Goal: Communication & Community: Answer question/provide support

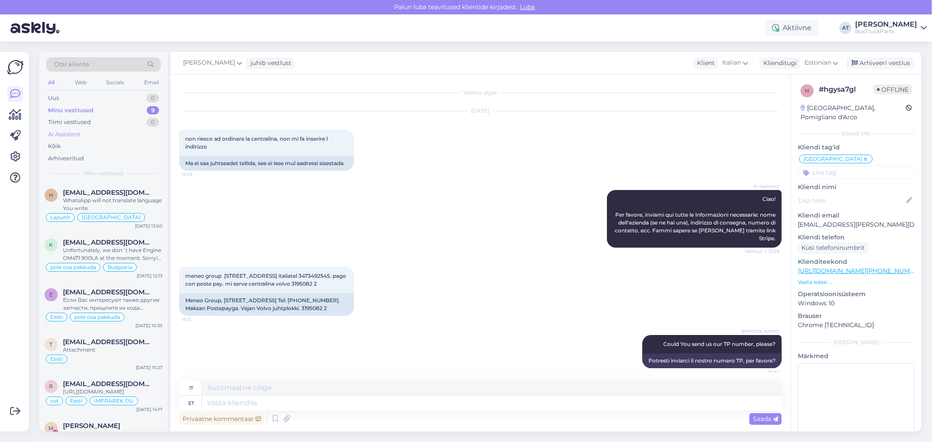
scroll to position [188, 0]
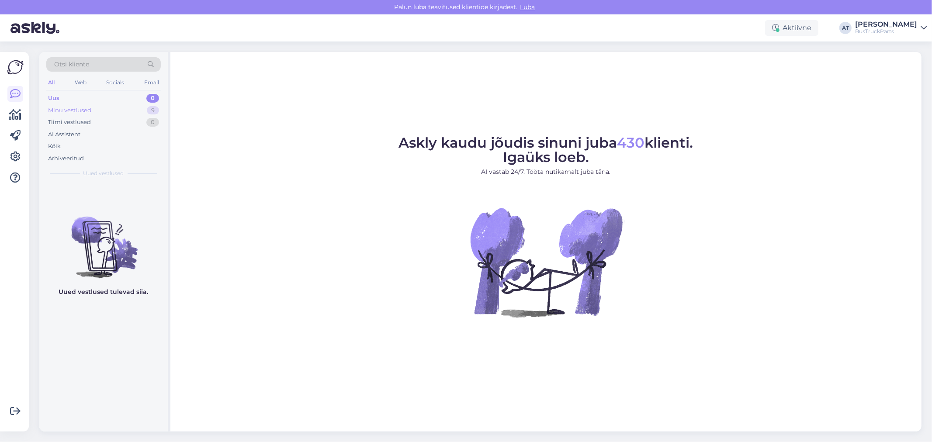
click at [121, 111] on div "Minu vestlused 9" at bounding box center [103, 110] width 114 height 12
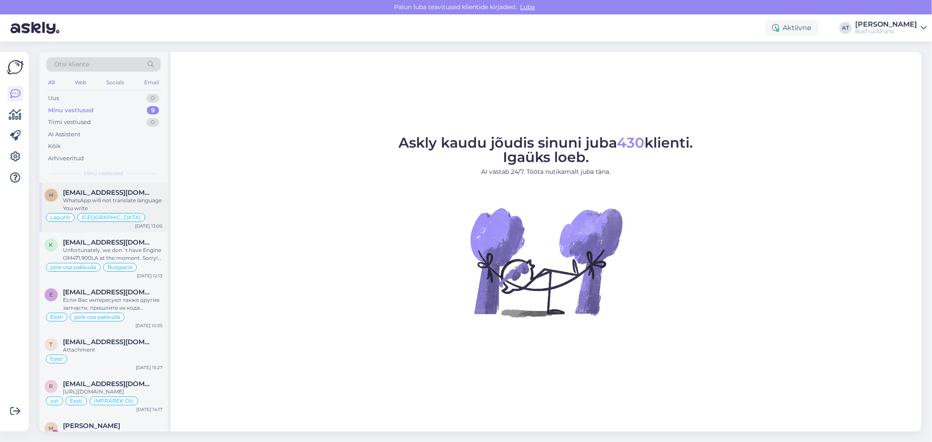
click at [120, 195] on span "[EMAIL_ADDRESS][DOMAIN_NAME]" at bounding box center [108, 193] width 91 height 8
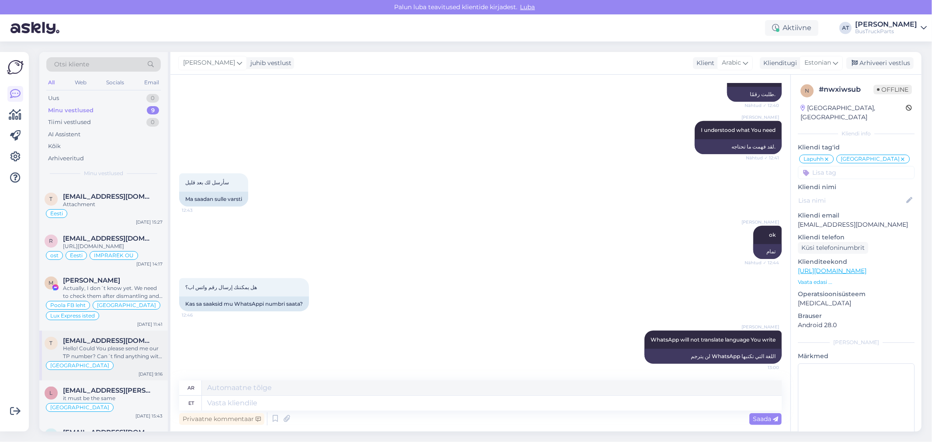
scroll to position [194, 0]
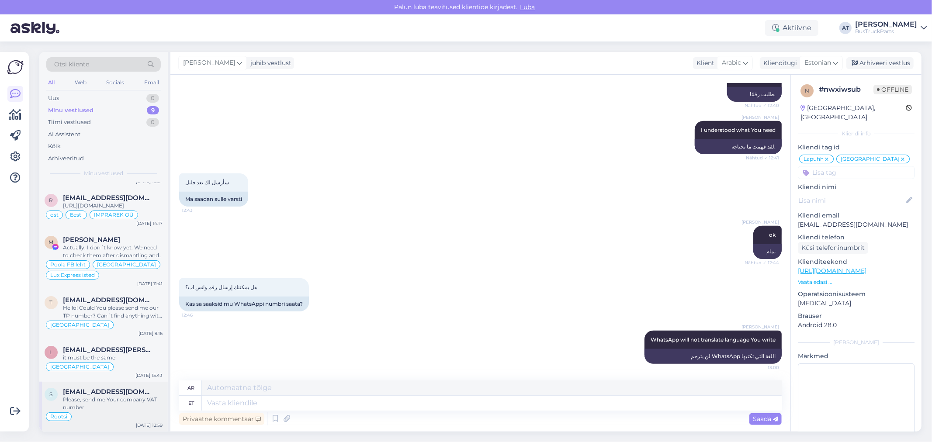
click at [100, 398] on div "Please, send me Your company VAT number" at bounding box center [113, 404] width 100 height 16
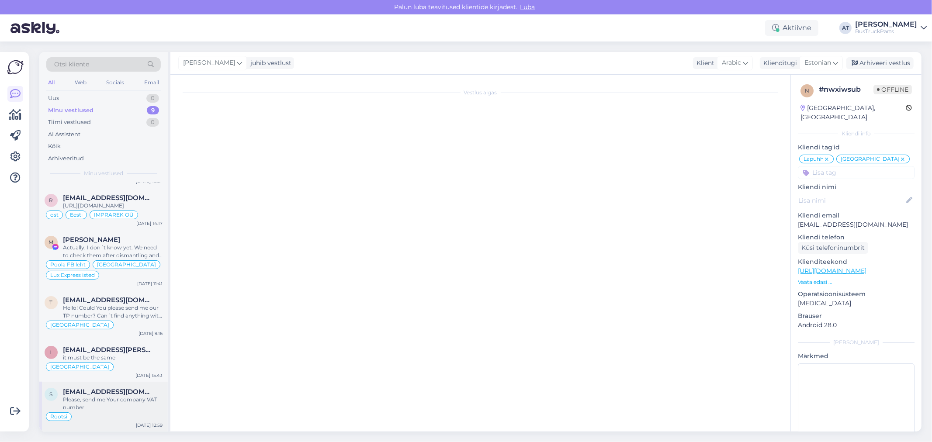
scroll to position [281, 0]
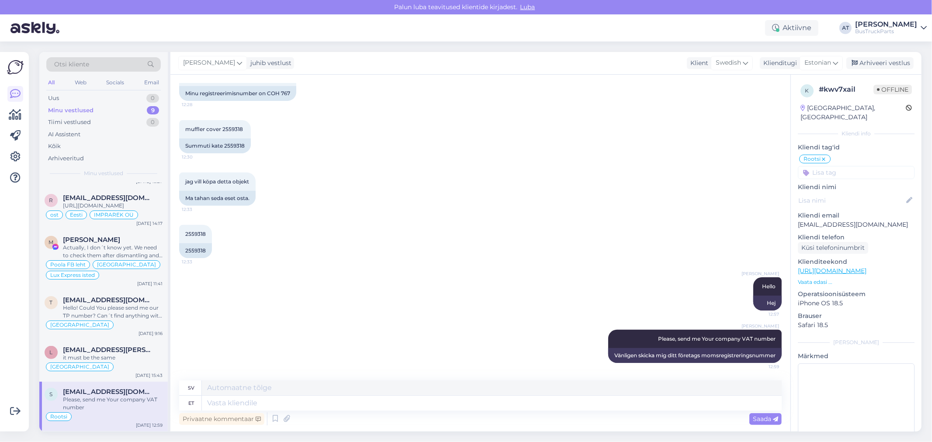
click at [820, 166] on input at bounding box center [856, 172] width 117 height 13
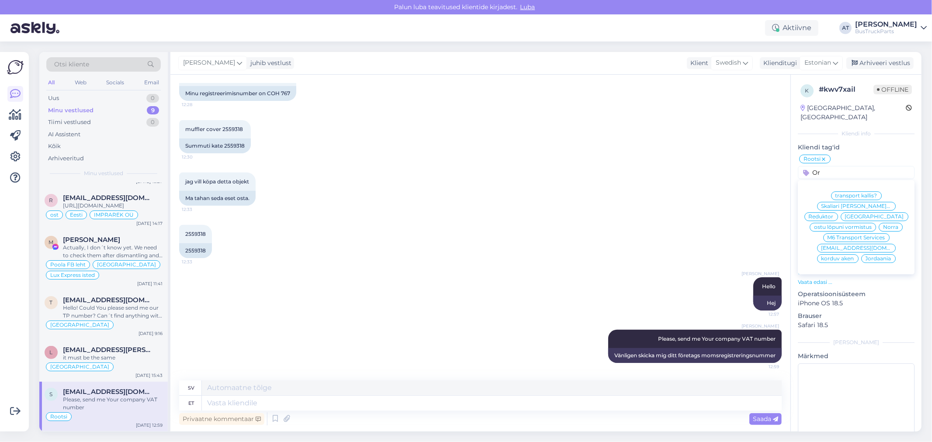
type input "O"
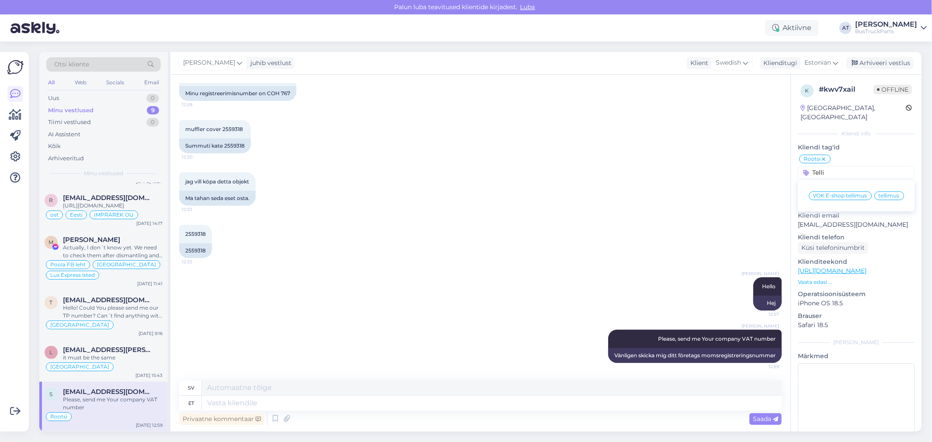
type input "Telli"
click at [884, 193] on span "tellimus" at bounding box center [889, 195] width 21 height 5
click at [824, 166] on input at bounding box center [856, 172] width 117 height 13
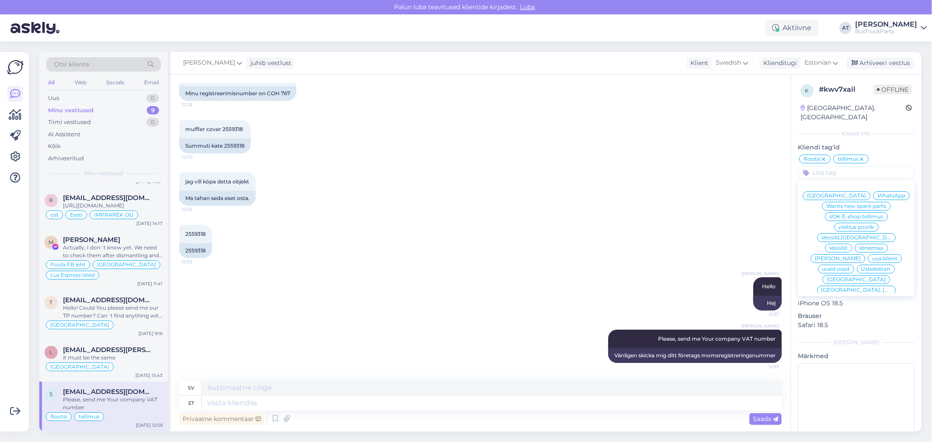
click at [859, 214] on span "VOK E-shop tellimus" at bounding box center [856, 216] width 54 height 5
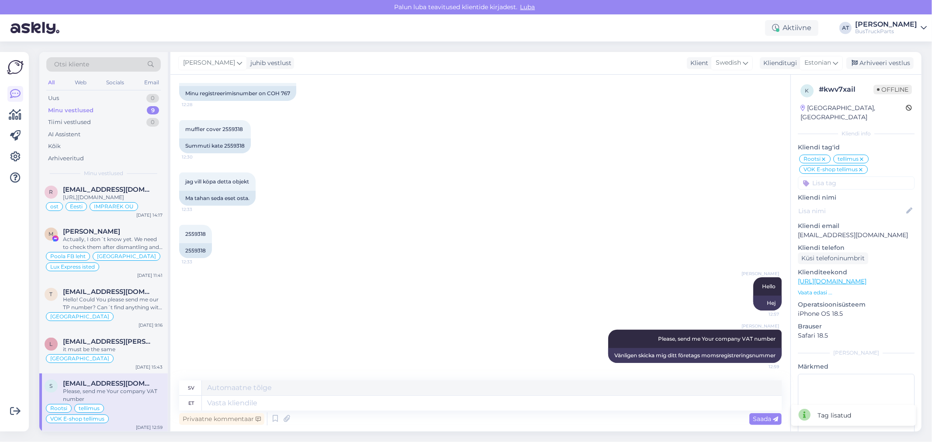
click at [863, 156] on icon at bounding box center [861, 159] width 5 height 7
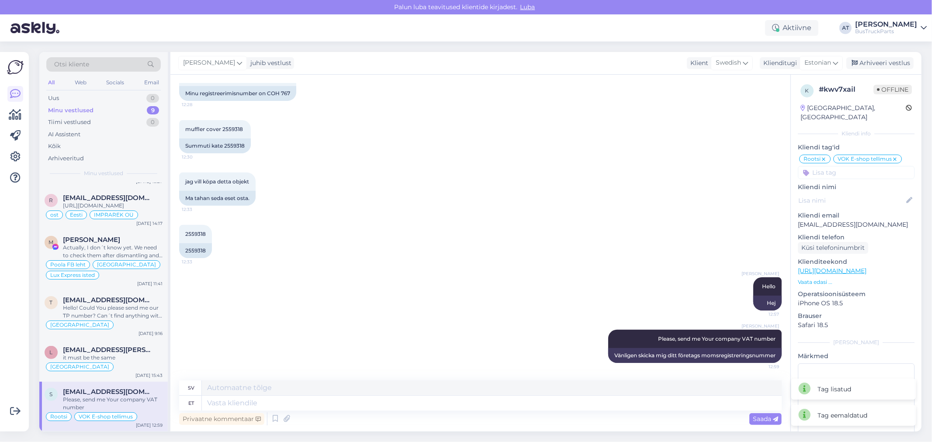
click at [869, 53] on div "[PERSON_NAME] juhib vestlust Klient Swedish Klienditugi Estonian Arhiveeri vest…" at bounding box center [545, 63] width 751 height 23
click at [872, 60] on div "Arhiveeri vestlus" at bounding box center [879, 63] width 67 height 12
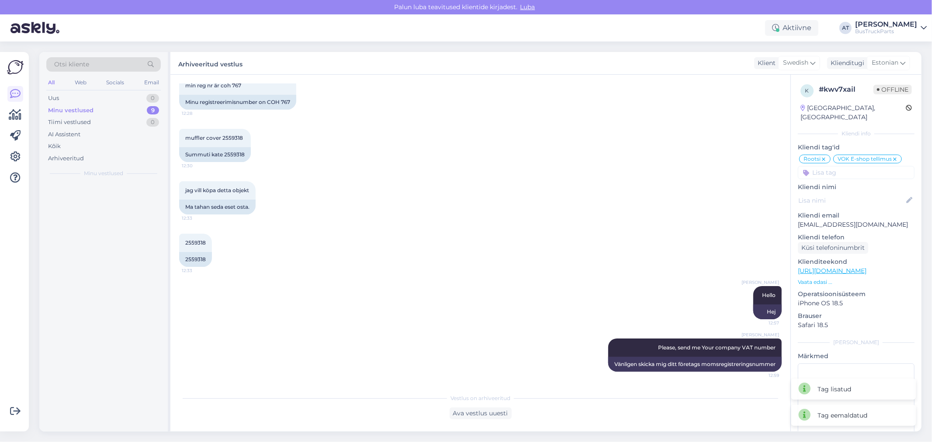
scroll to position [272, 0]
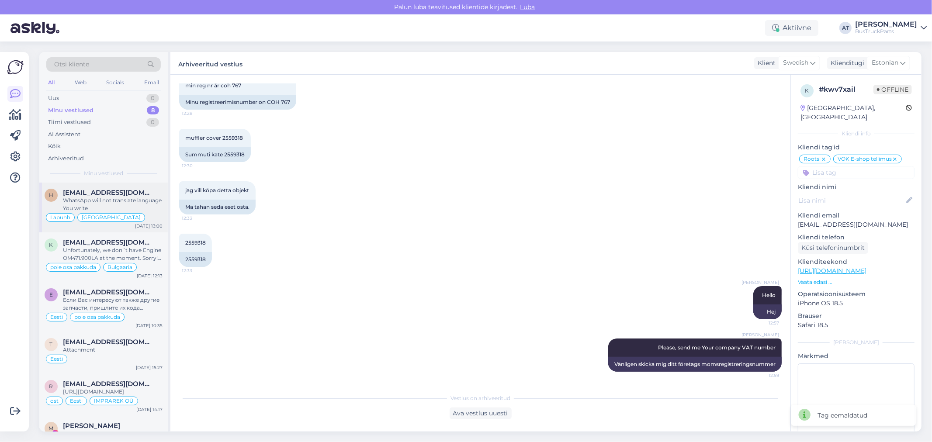
click at [119, 187] on div "H [EMAIL_ADDRESS][DOMAIN_NAME] WhatsApp will not translate language You write L…" at bounding box center [103, 208] width 128 height 50
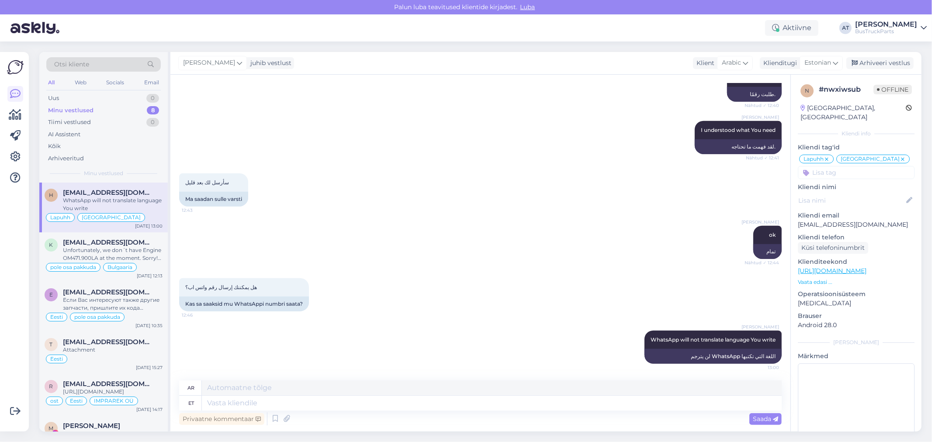
click at [893, 70] on div "[PERSON_NAME] juhib vestlust Klient Arabic Klienditugi Estonian Arhiveeri vestl…" at bounding box center [545, 63] width 751 height 23
click at [891, 63] on div "Arhiveeri vestlus" at bounding box center [879, 63] width 67 height 12
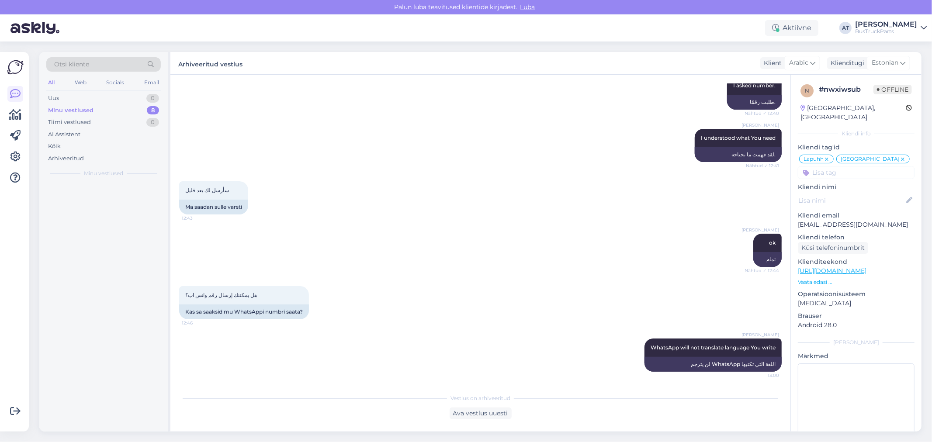
scroll to position [774, 0]
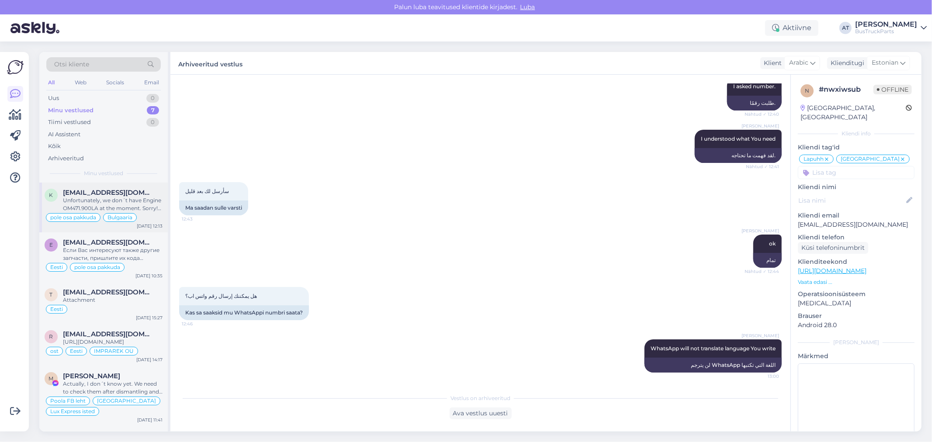
click at [132, 195] on span "[EMAIL_ADDRESS][DOMAIN_NAME]" at bounding box center [108, 193] width 91 height 8
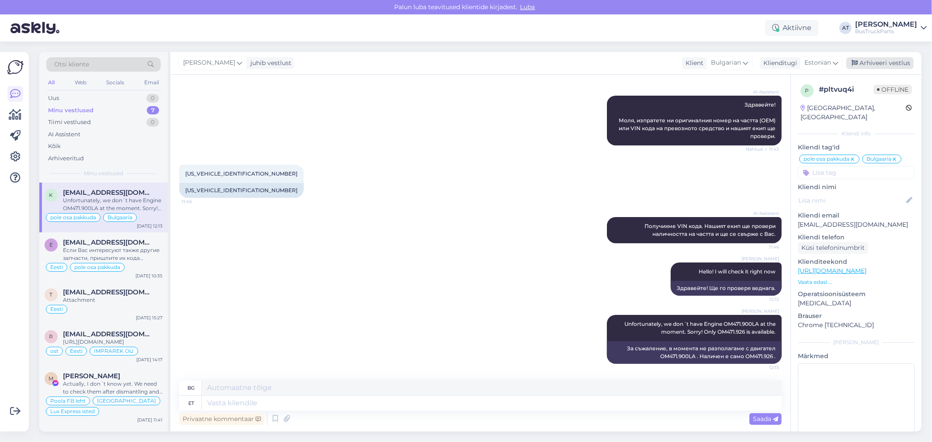
click at [888, 66] on div "Arhiveeri vestlus" at bounding box center [879, 63] width 67 height 12
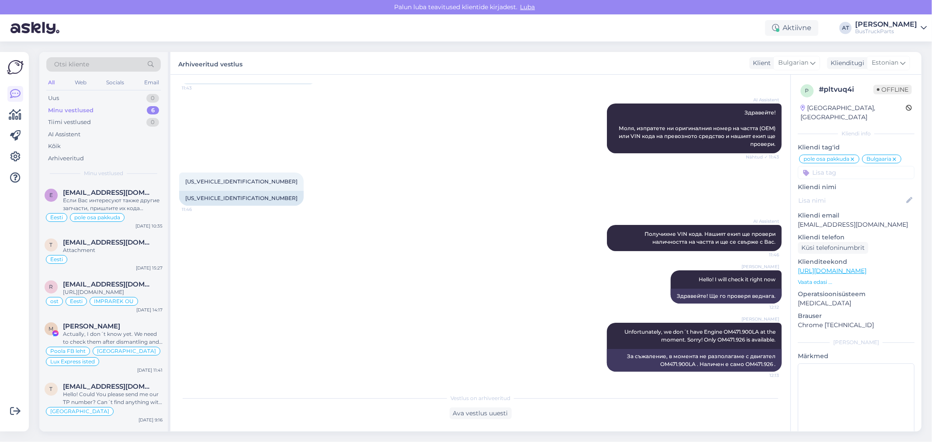
scroll to position [78, 0]
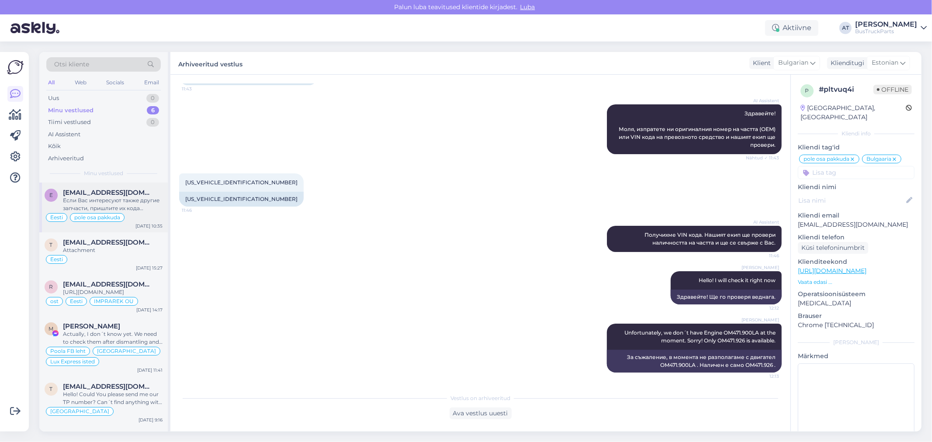
click at [117, 194] on span "[EMAIL_ADDRESS][DOMAIN_NAME]" at bounding box center [108, 193] width 91 height 8
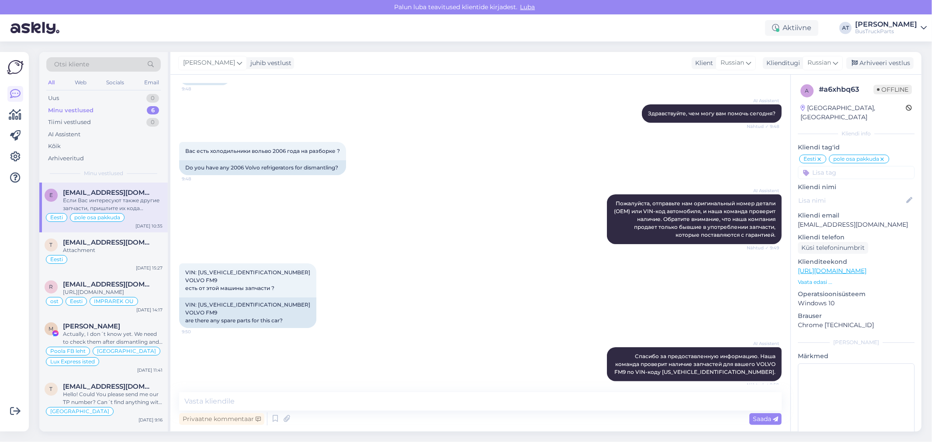
scroll to position [175, 0]
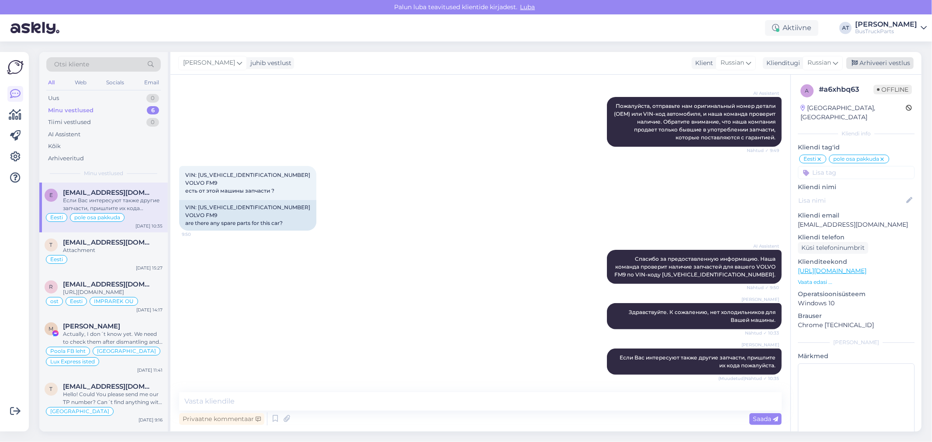
click at [885, 66] on div "Arhiveeri vestlus" at bounding box center [879, 63] width 67 height 12
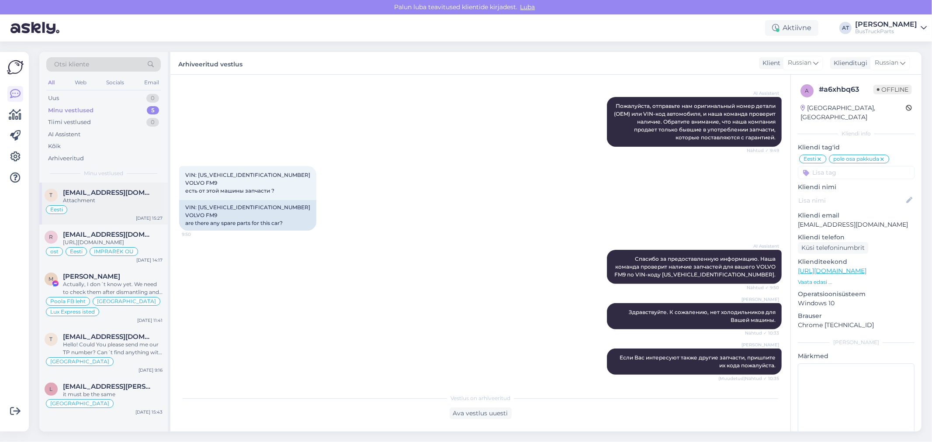
click at [120, 208] on div "Eesti" at bounding box center [104, 209] width 118 height 10
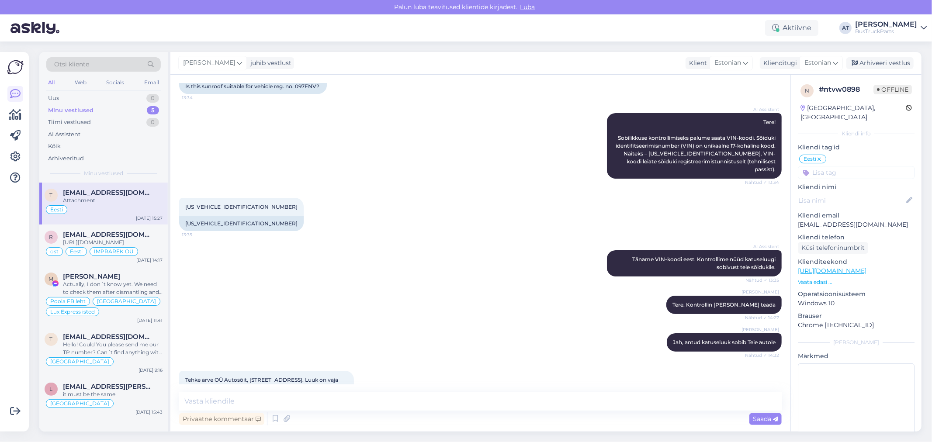
scroll to position [128, 0]
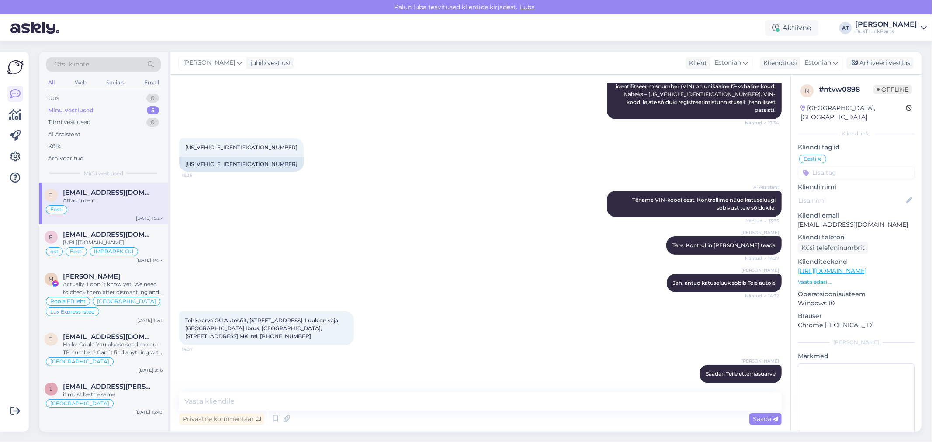
click at [238, 317] on span "Tehke arve OÜ Autosõit, [STREET_ADDRESS]. Luuk on vaja [GEOGRAPHIC_DATA] Ibrus,…" at bounding box center [262, 328] width 154 height 22
copy span "Autosõit"
click at [560, 363] on div "[PERSON_NAME] Teile ettemasuarve Nähtud ✓ 14:43" at bounding box center [480, 374] width 602 height 38
click at [116, 339] on div "T [EMAIL_ADDRESS][DOMAIN_NAME] Hello! Could You please send me our TP number? C…" at bounding box center [103, 352] width 128 height 50
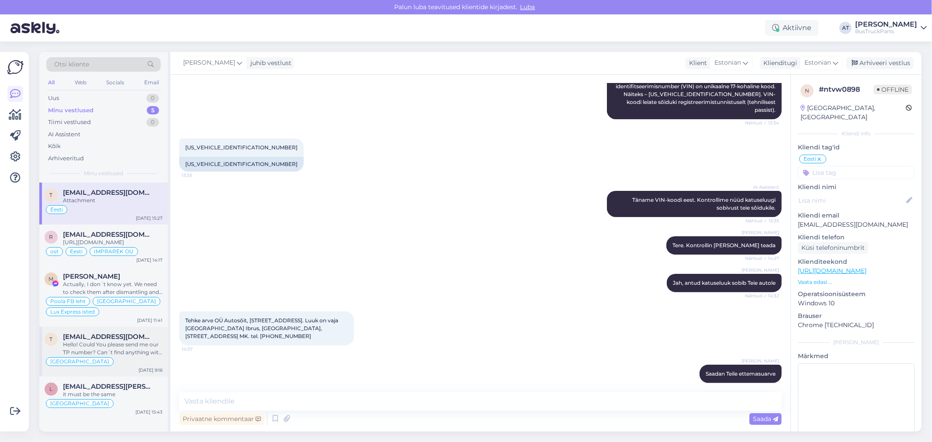
scroll to position [244, 0]
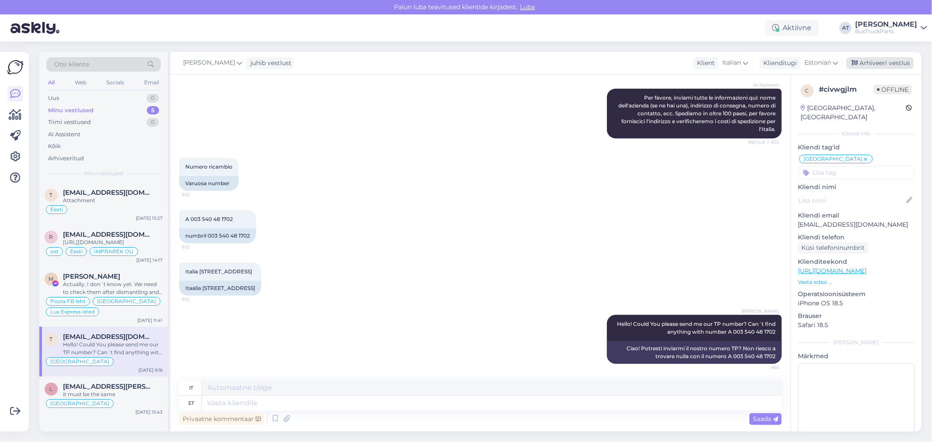
click at [874, 64] on div "Arhiveeri vestlus" at bounding box center [879, 63] width 67 height 12
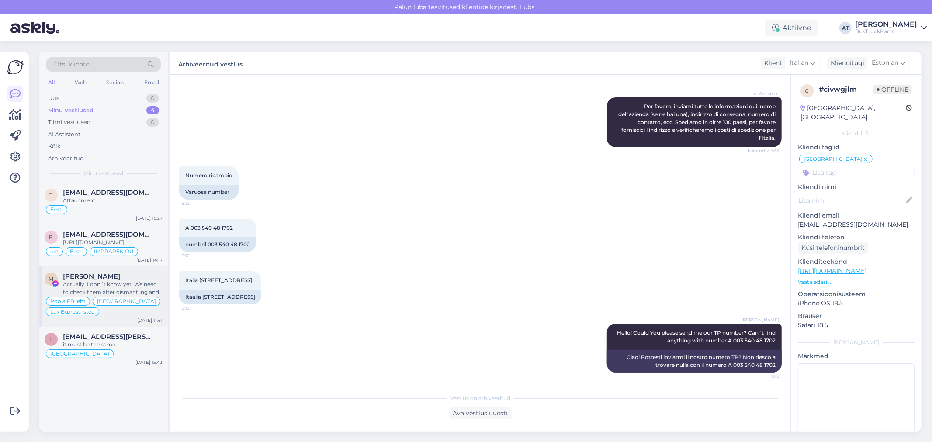
click at [105, 327] on div "M [PERSON_NAME] Actually, I don´t know yet. We need to check them after dismant…" at bounding box center [103, 297] width 128 height 60
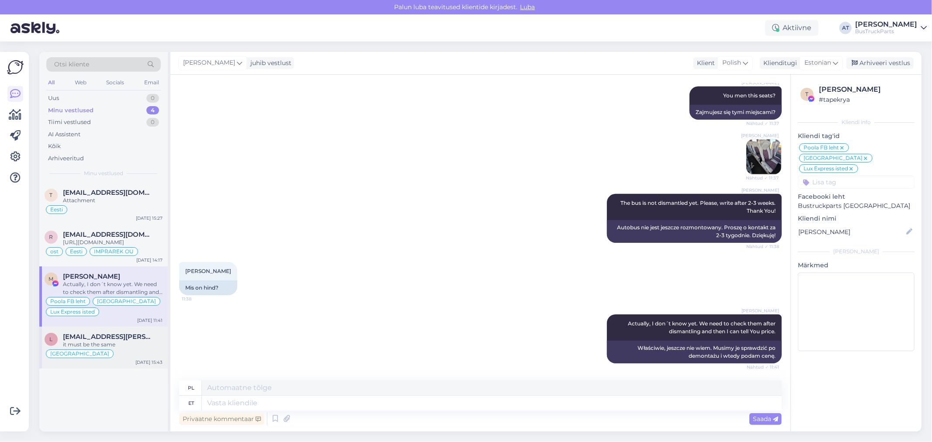
click at [147, 349] on div "it must be the same" at bounding box center [113, 345] width 100 height 8
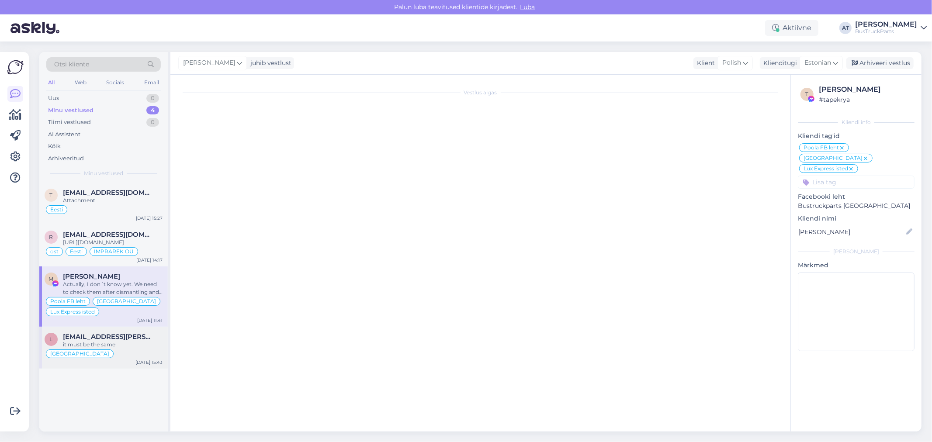
scroll to position [188, 0]
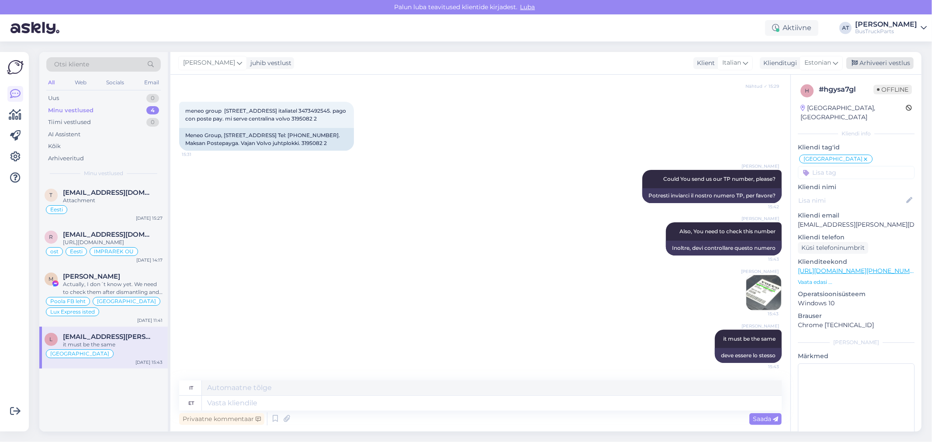
click at [876, 63] on div "Arhiveeri vestlus" at bounding box center [879, 63] width 67 height 12
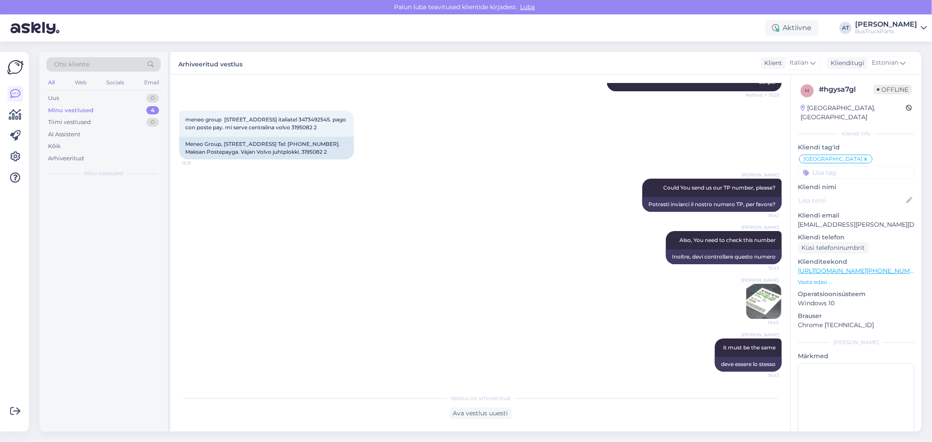
scroll to position [180, 0]
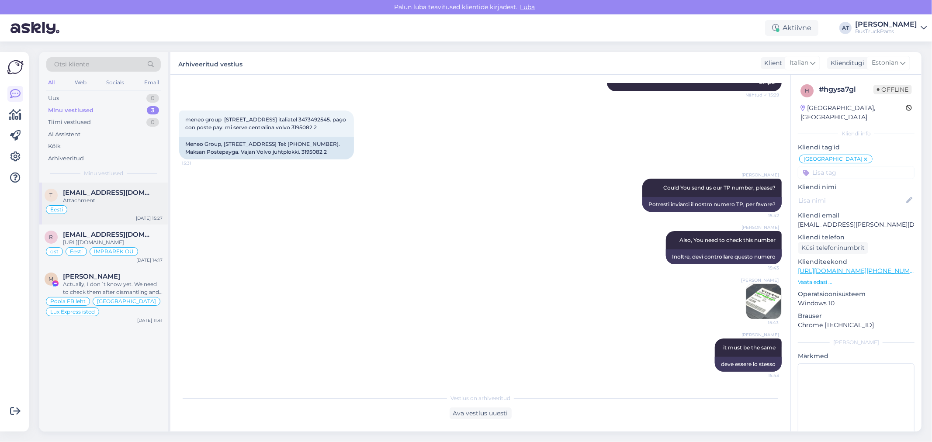
click at [110, 199] on div "Attachment" at bounding box center [113, 201] width 100 height 8
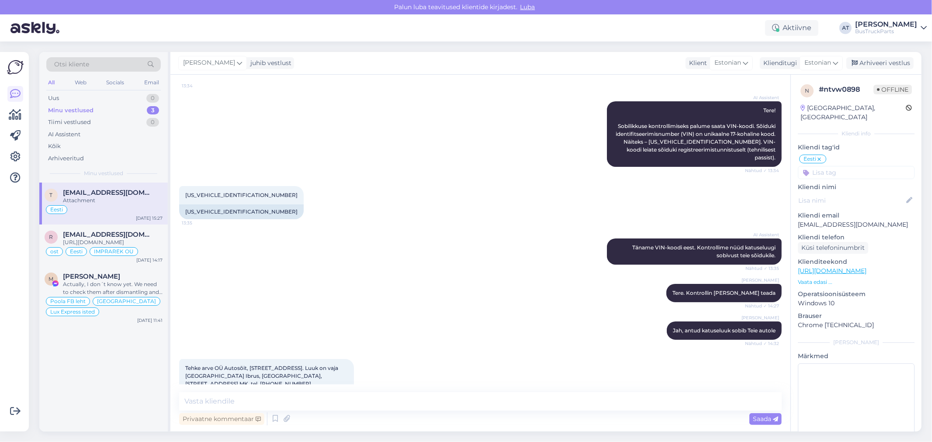
scroll to position [128, 0]
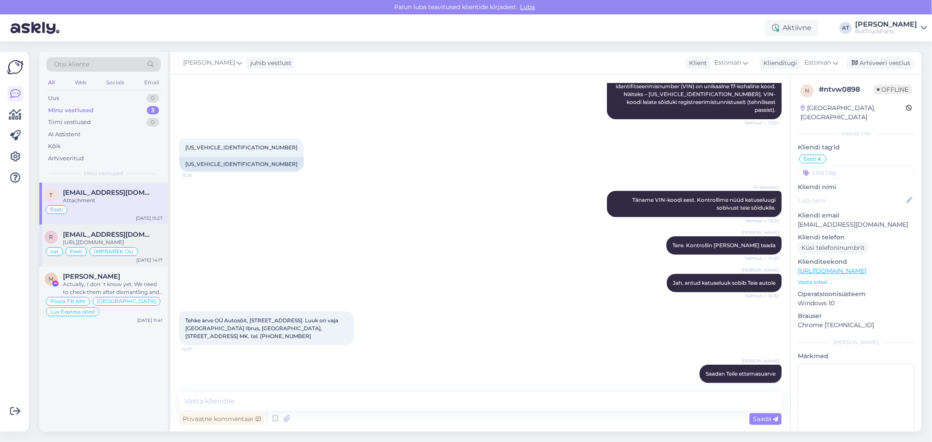
click at [93, 235] on span "[EMAIL_ADDRESS][DOMAIN_NAME]" at bounding box center [108, 235] width 91 height 8
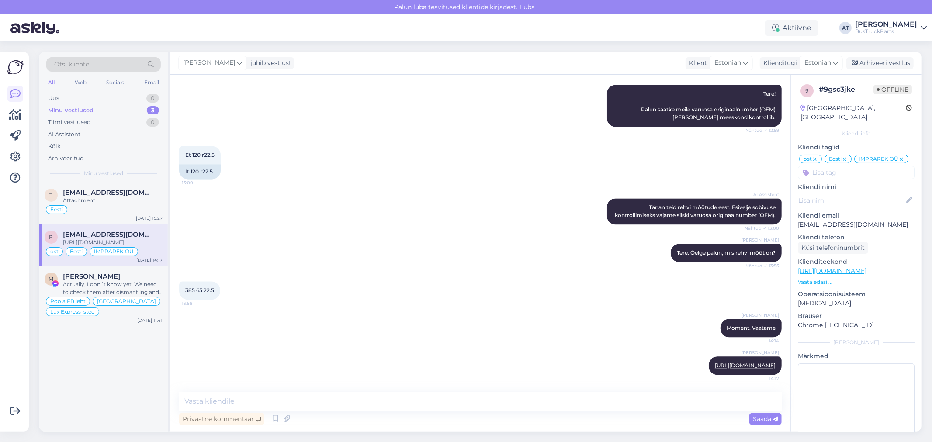
scroll to position [1748, 0]
click at [86, 199] on div "Attachment" at bounding box center [113, 201] width 100 height 8
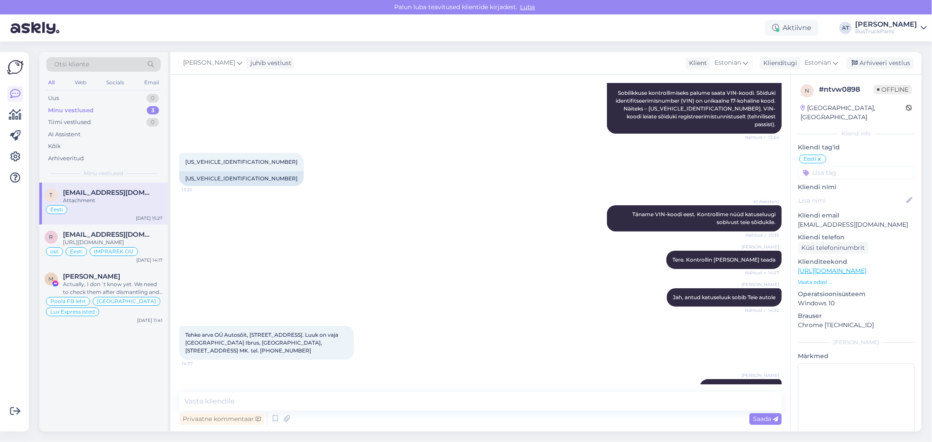
scroll to position [128, 0]
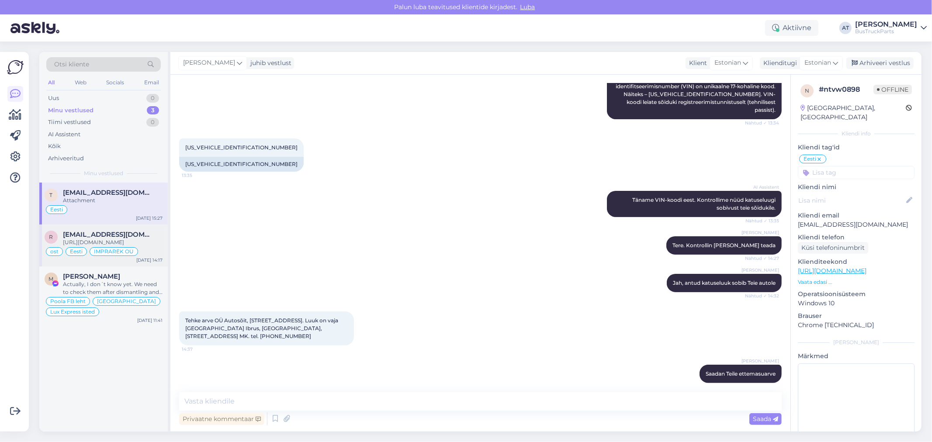
click at [146, 229] on div "r [EMAIL_ADDRESS][DOMAIN_NAME] [URL][DOMAIN_NAME] ost Eesti IMPRAREK OÜ [DATE] …" at bounding box center [103, 246] width 128 height 42
